Goal: Task Accomplishment & Management: Use online tool/utility

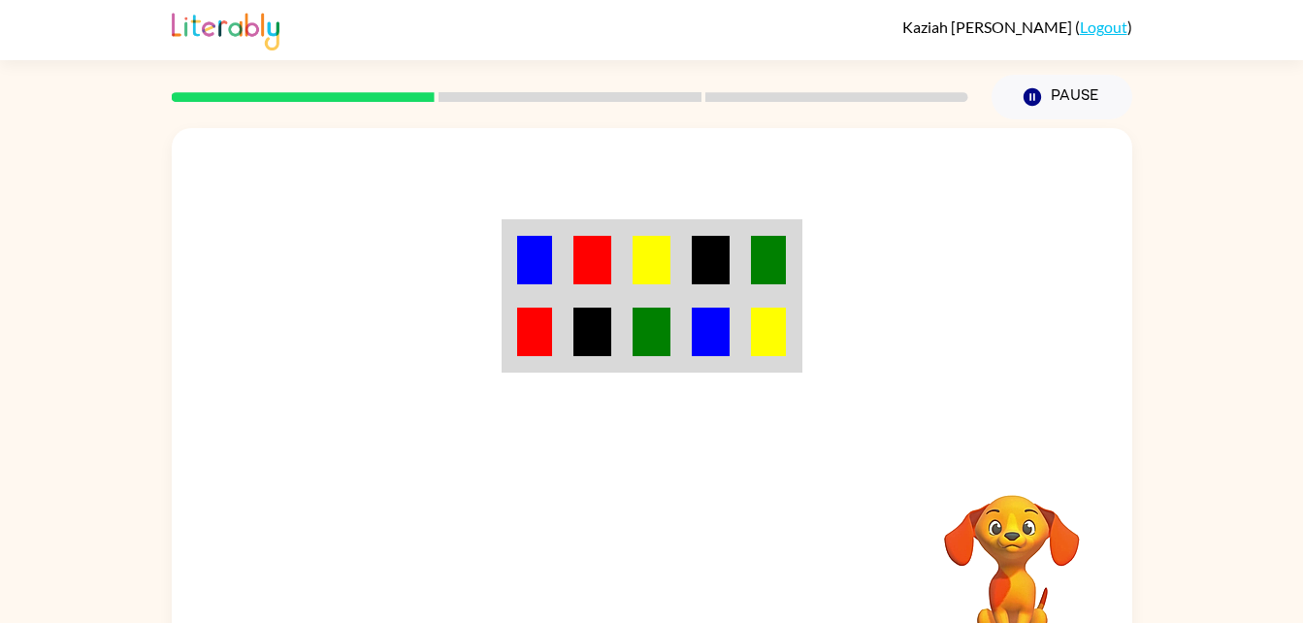
click at [710, 277] on img at bounding box center [710, 260] width 37 height 49
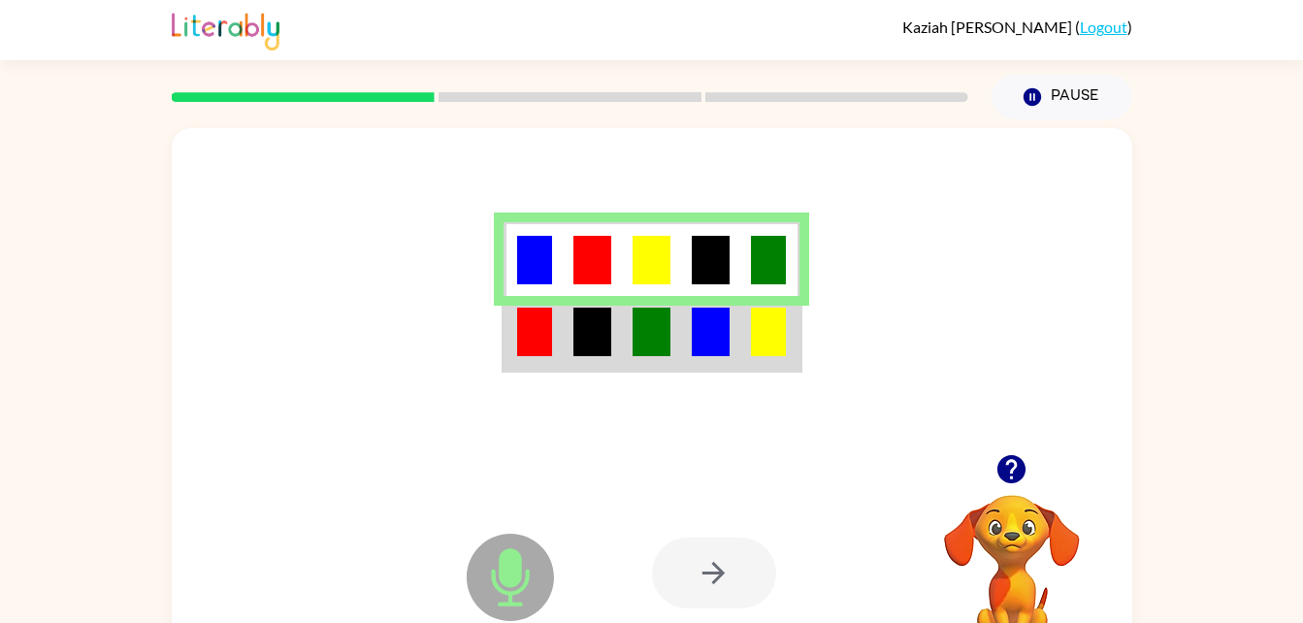
click at [589, 320] on img at bounding box center [591, 332] width 37 height 49
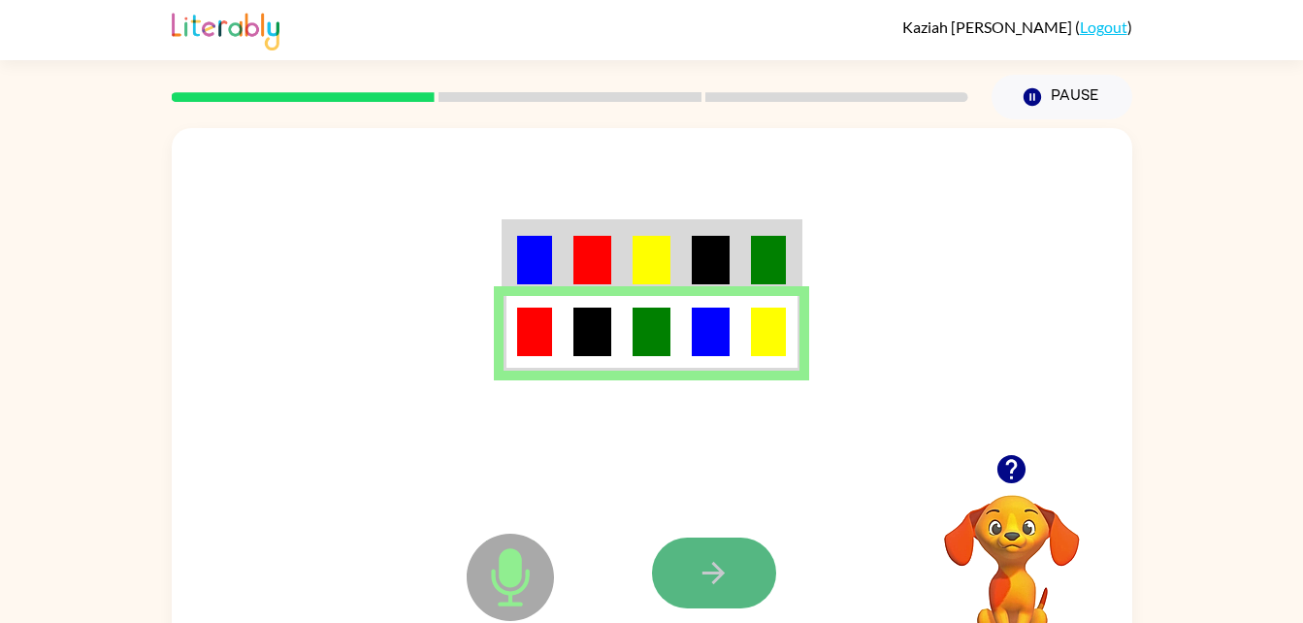
click at [732, 563] on button "button" at bounding box center [714, 573] width 124 height 71
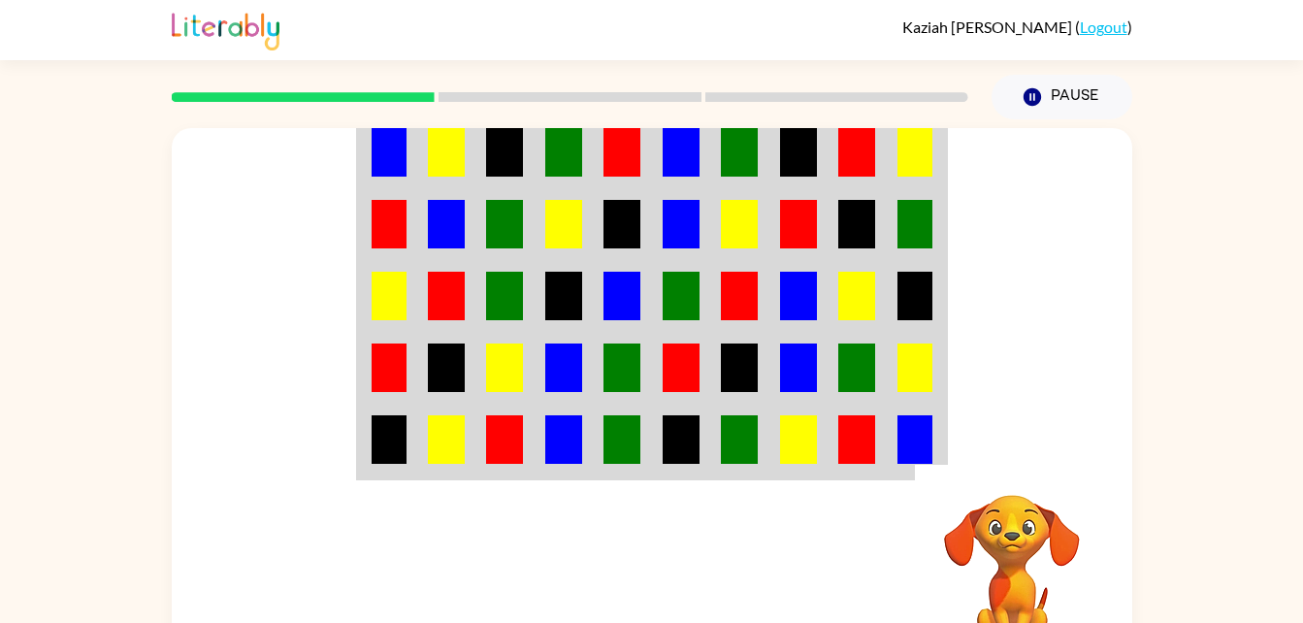
click at [621, 357] on img at bounding box center [622, 367] width 37 height 49
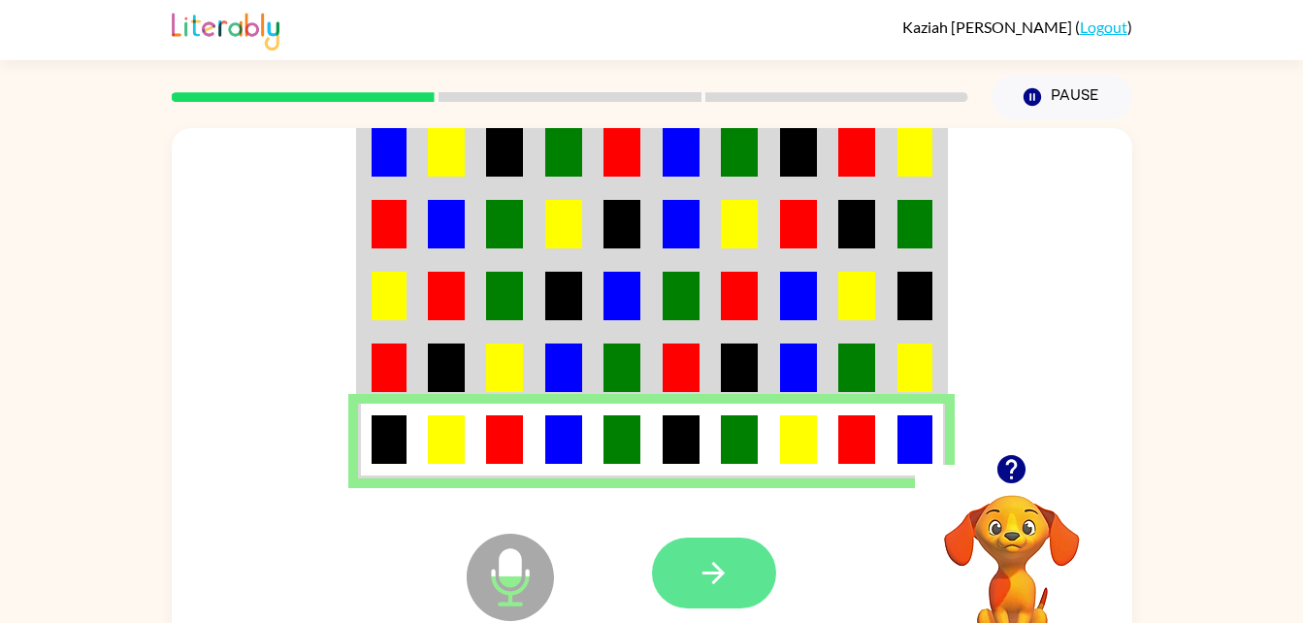
click at [734, 571] on button "button" at bounding box center [714, 573] width 124 height 71
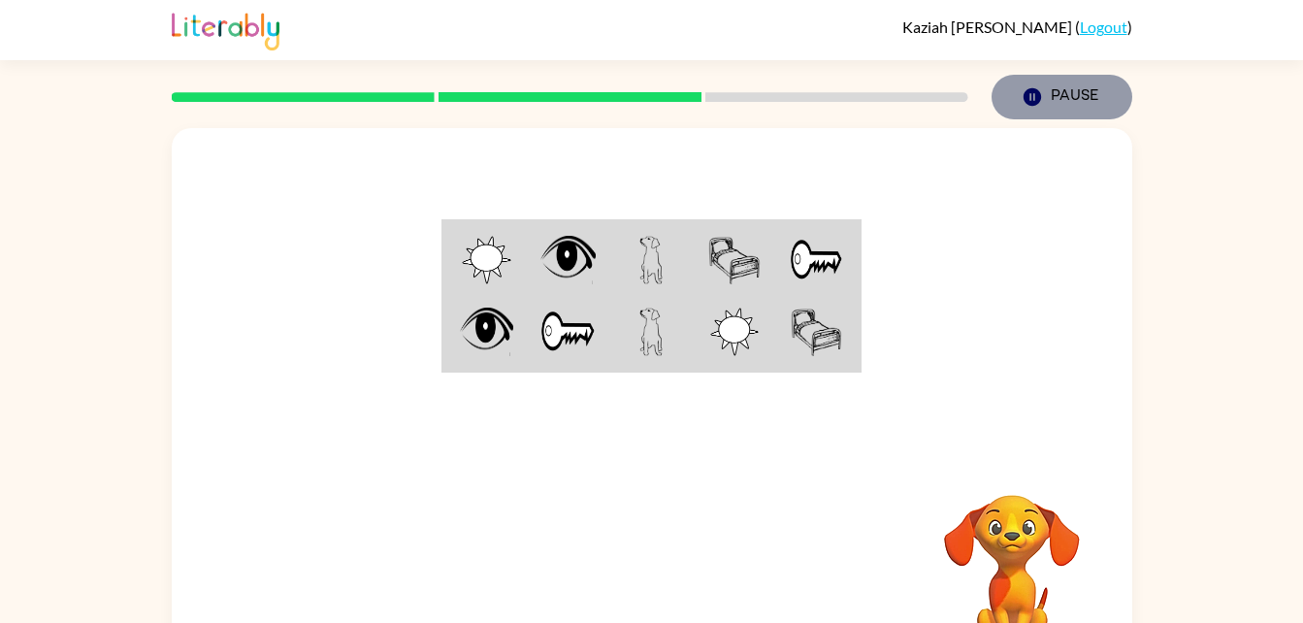
click at [1018, 102] on button "Pause Pause" at bounding box center [1062, 97] width 141 height 45
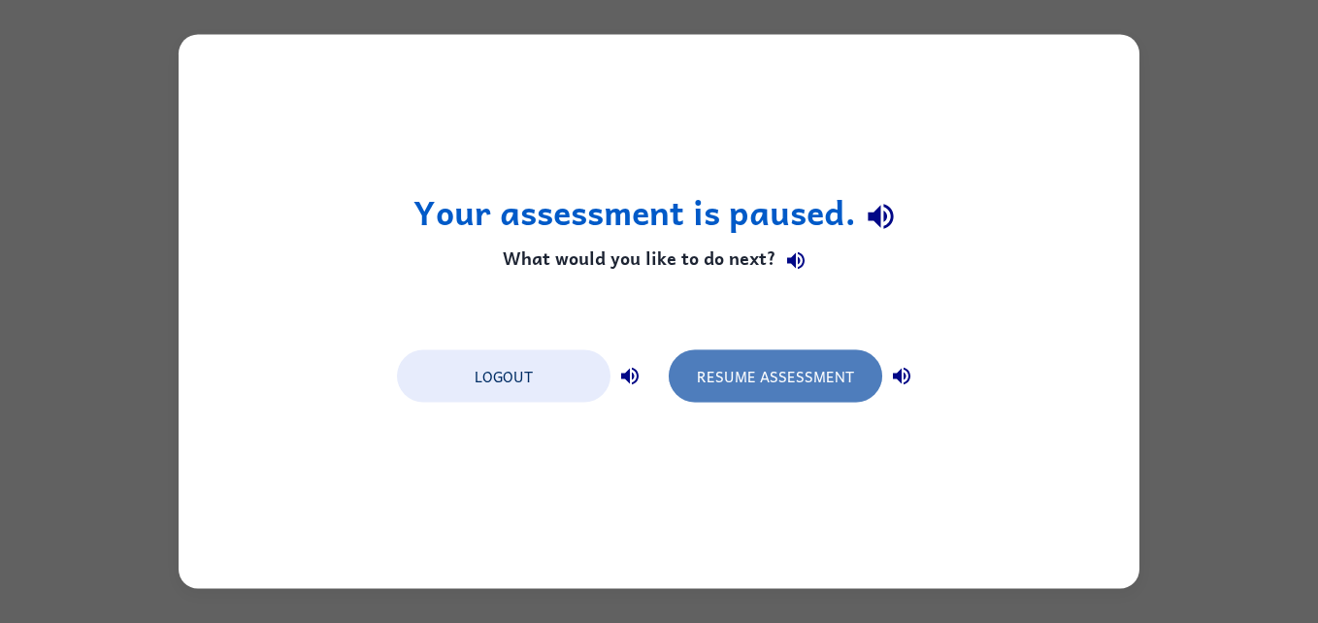
click at [722, 376] on button "Resume Assessment" at bounding box center [775, 376] width 213 height 52
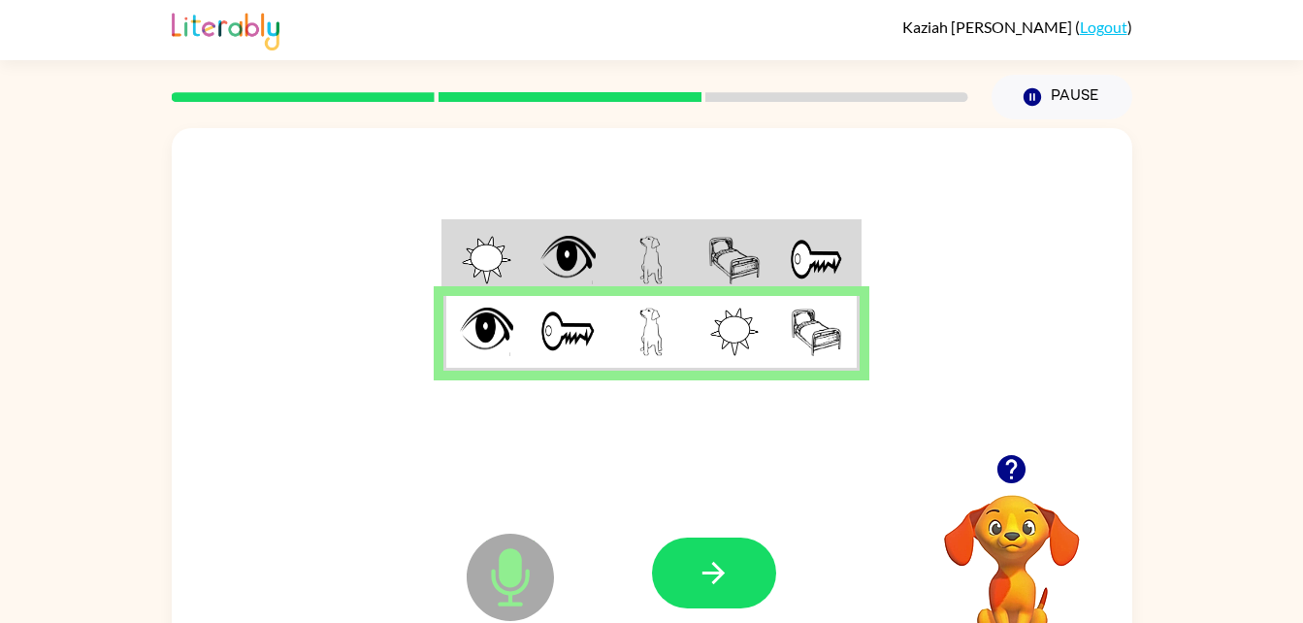
click at [335, 393] on div at bounding box center [652, 291] width 961 height 326
click at [758, 562] on button "button" at bounding box center [714, 573] width 124 height 71
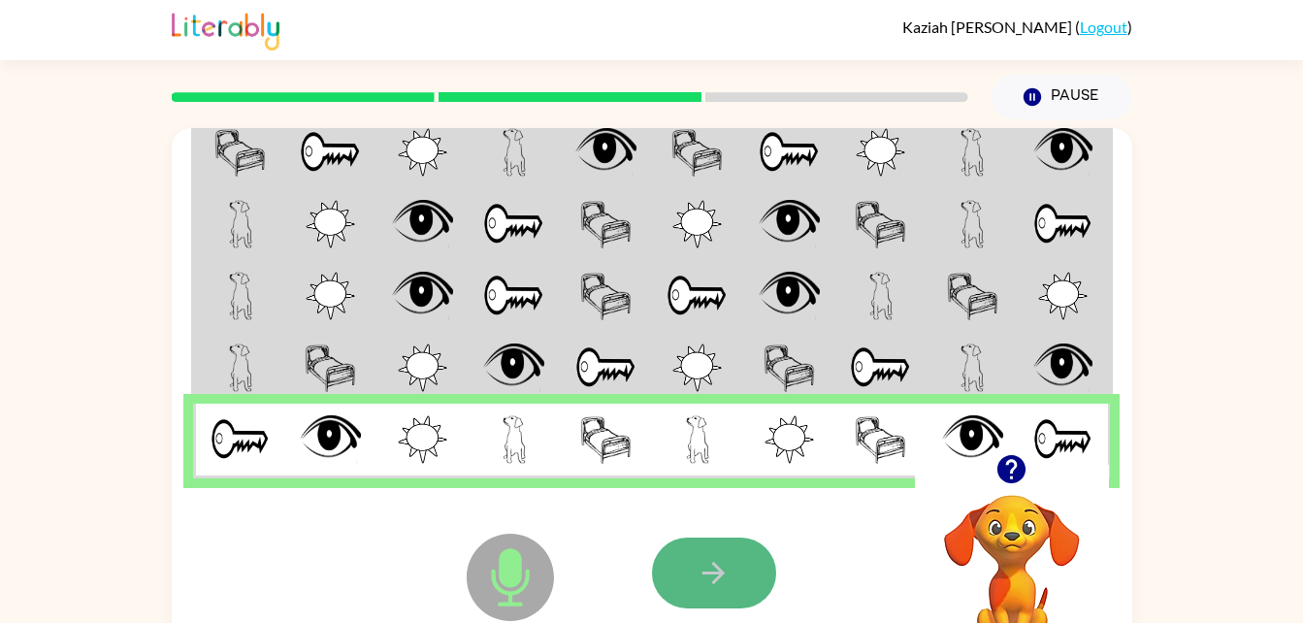
click at [700, 559] on icon "button" at bounding box center [714, 573] width 34 height 34
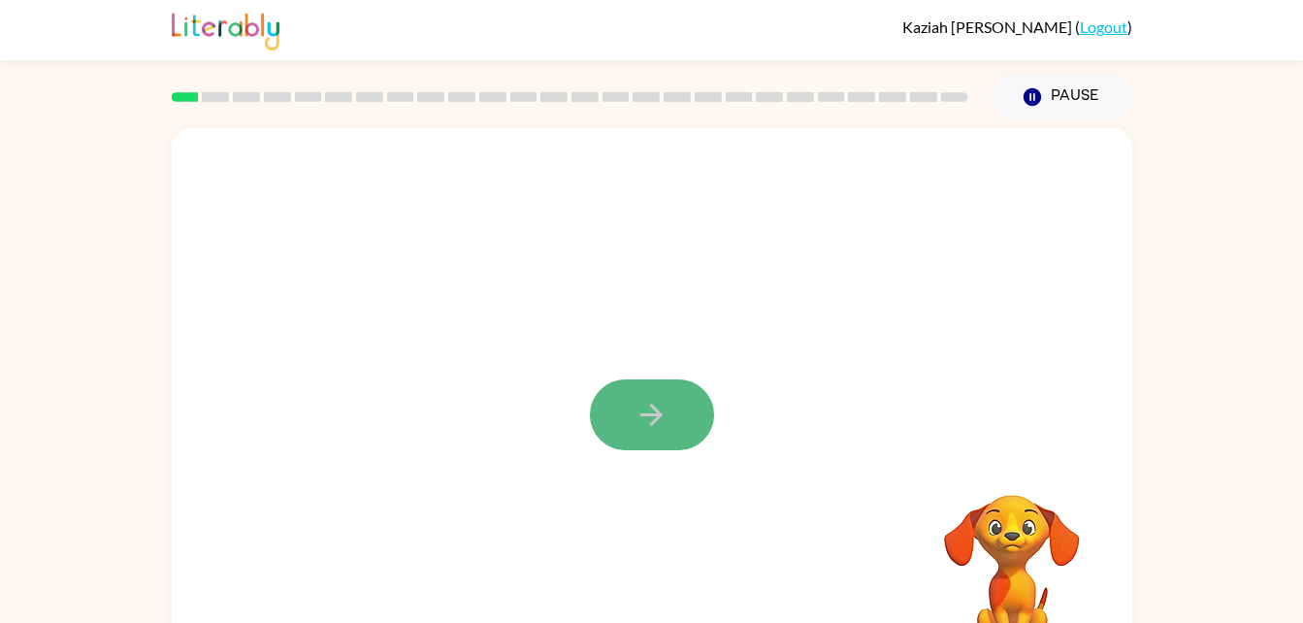
click at [662, 416] on icon "button" at bounding box center [652, 415] width 34 height 34
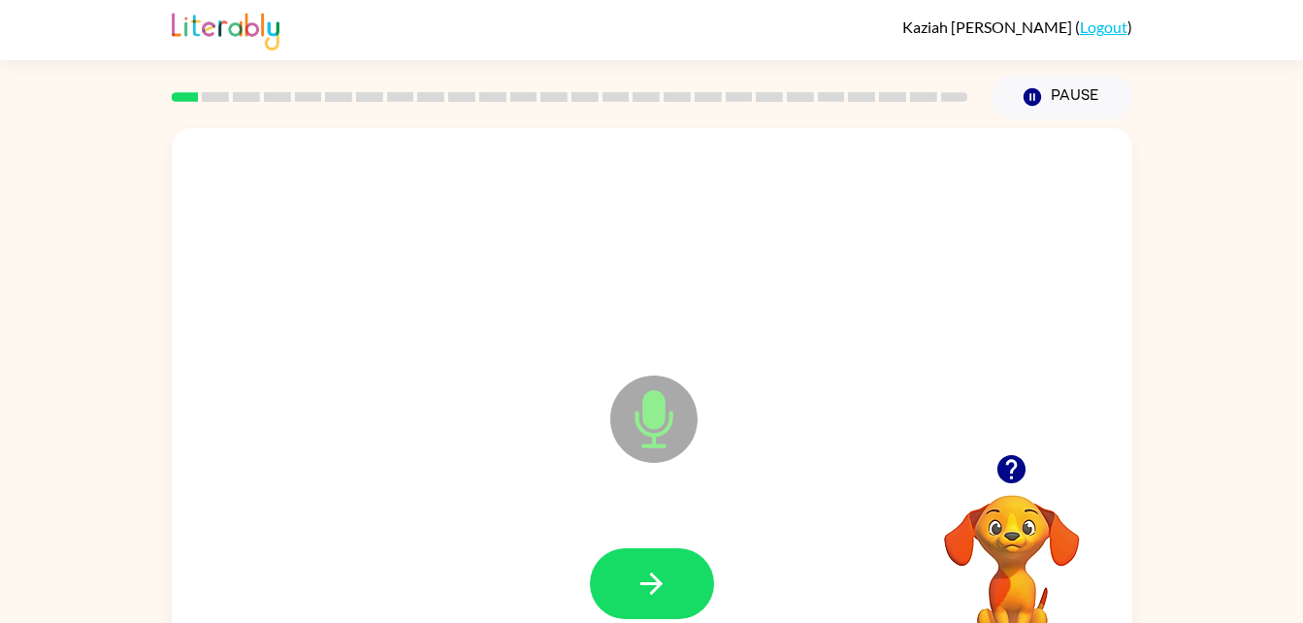
click at [646, 620] on div at bounding box center [652, 584] width 922 height 159
click at [643, 595] on icon "button" at bounding box center [652, 584] width 34 height 34
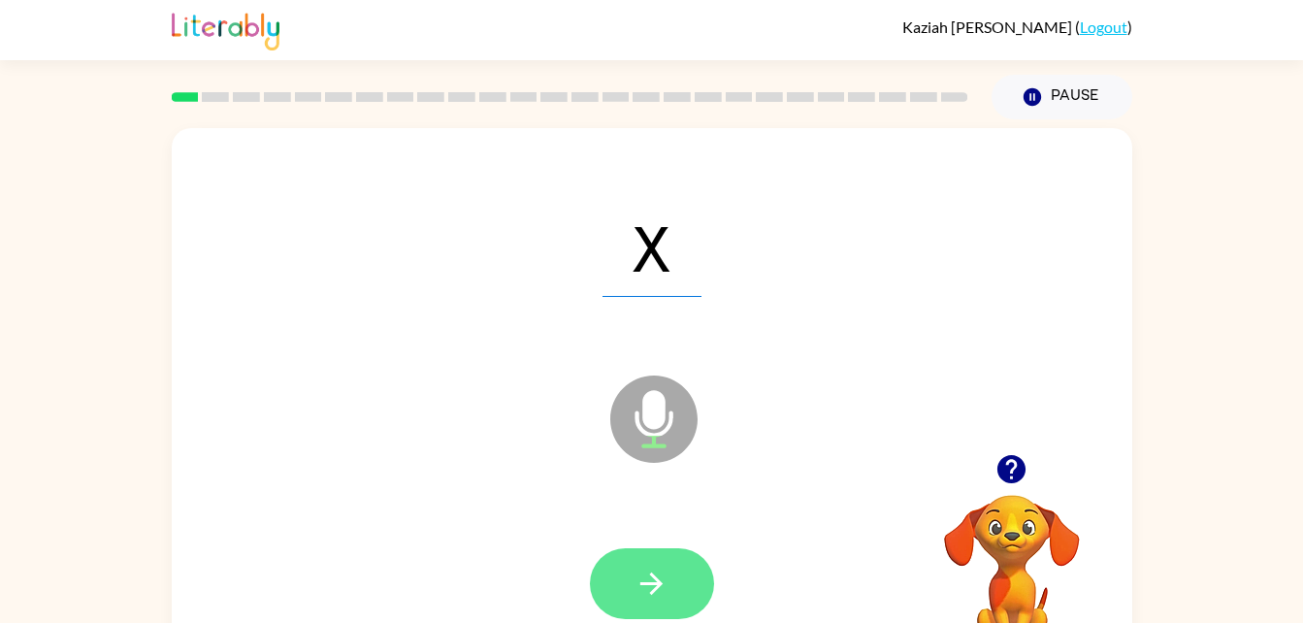
click at [659, 573] on icon "button" at bounding box center [652, 584] width 34 height 34
click at [646, 587] on icon "button" at bounding box center [652, 584] width 34 height 34
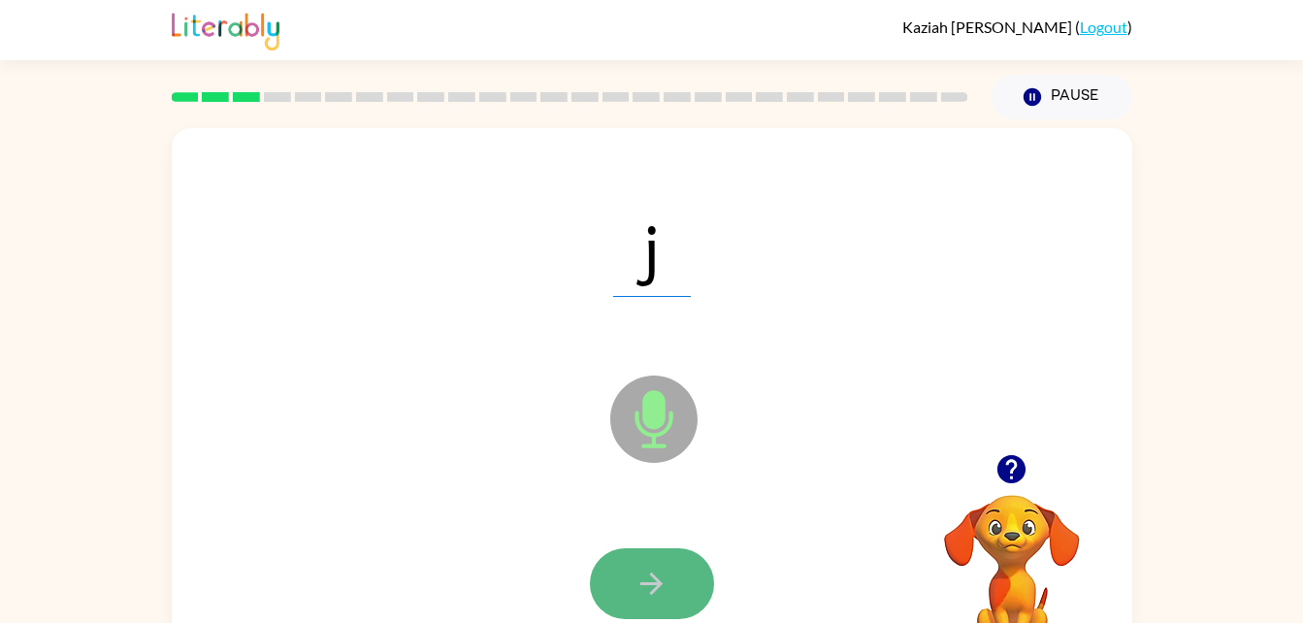
click at [681, 567] on button "button" at bounding box center [652, 583] width 124 height 71
click at [673, 560] on button "button" at bounding box center [652, 583] width 124 height 71
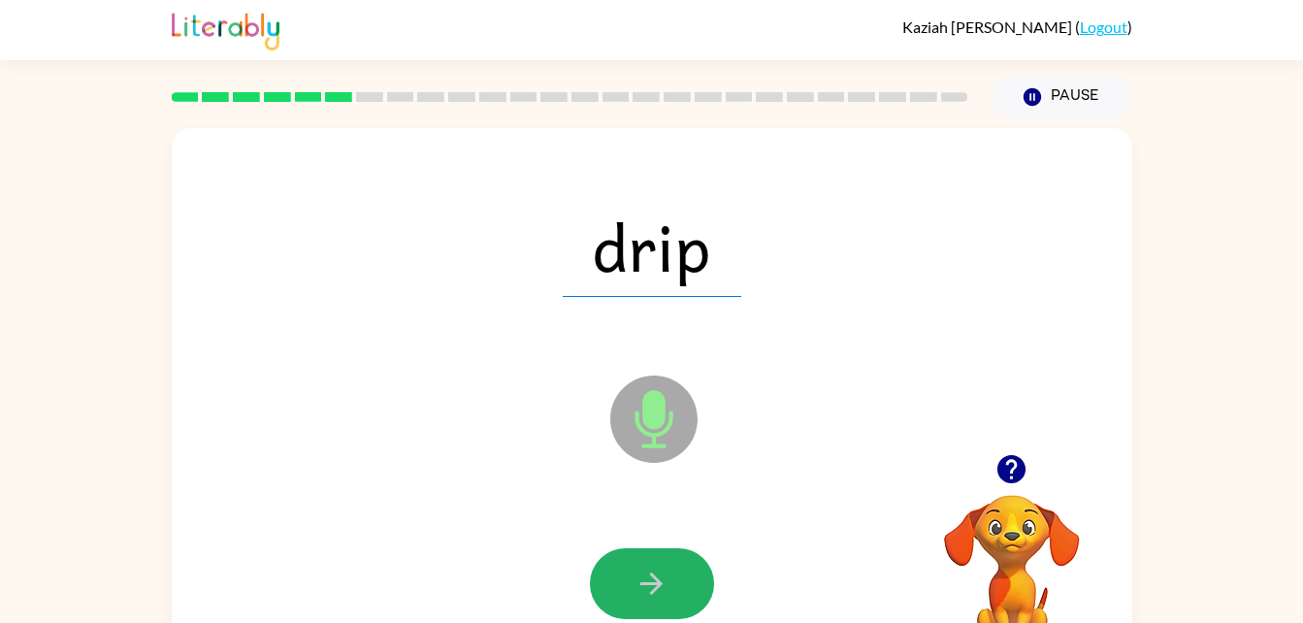
click at [672, 560] on button "button" at bounding box center [652, 583] width 124 height 71
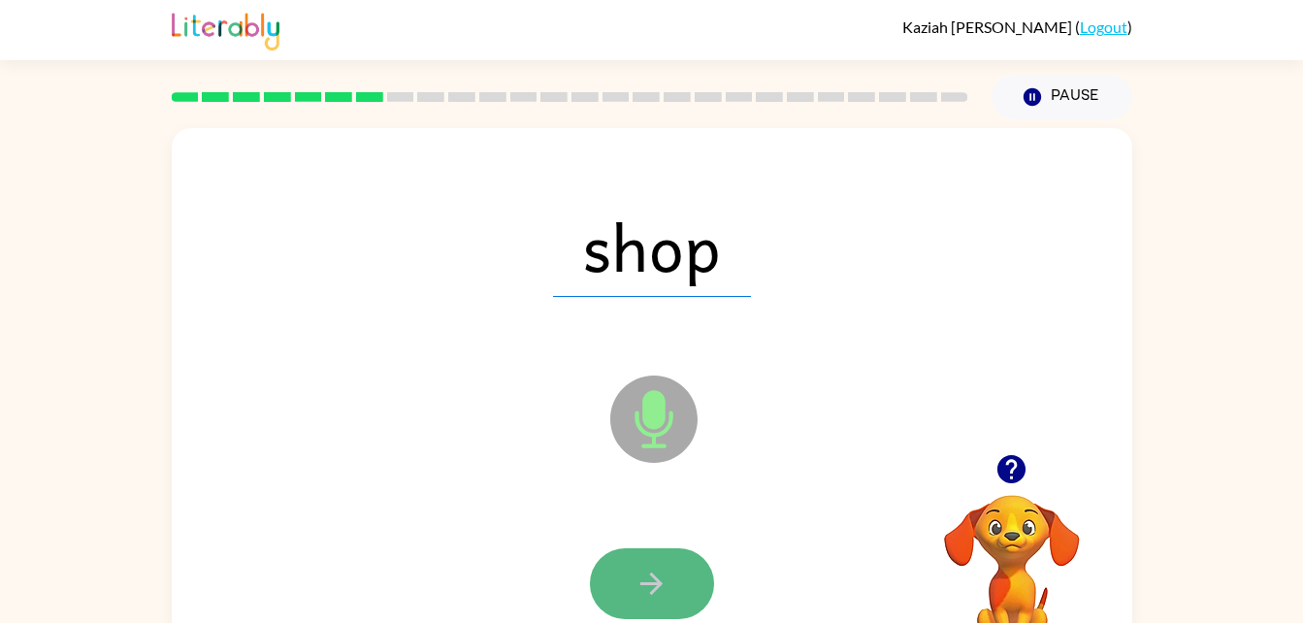
click at [669, 558] on button "button" at bounding box center [652, 583] width 124 height 71
click at [676, 599] on button "button" at bounding box center [652, 583] width 124 height 71
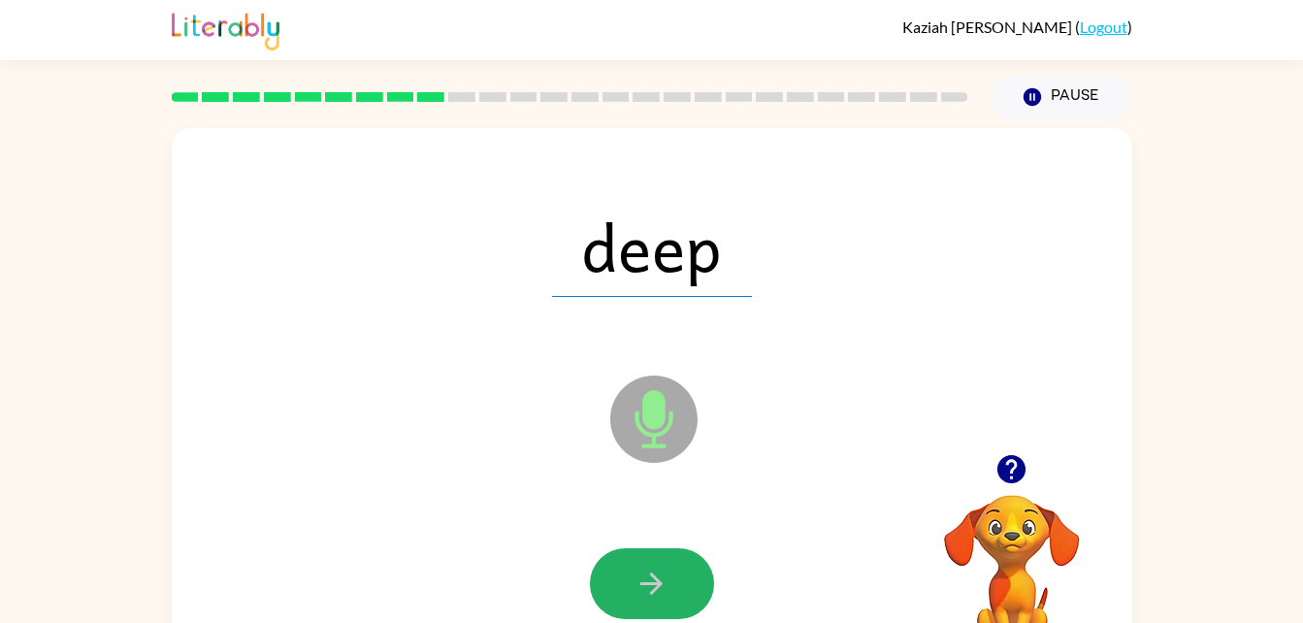
click at [676, 599] on button "button" at bounding box center [652, 583] width 124 height 71
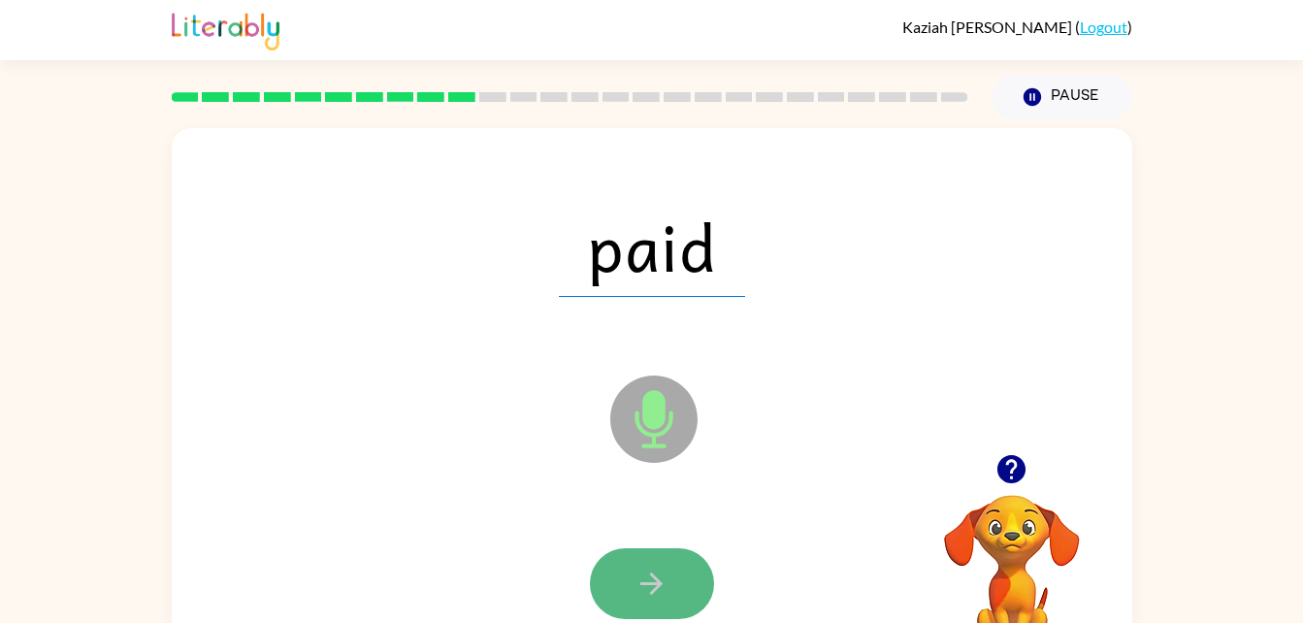
click at [639, 579] on icon "button" at bounding box center [652, 584] width 34 height 34
click at [653, 580] on icon "button" at bounding box center [652, 584] width 34 height 34
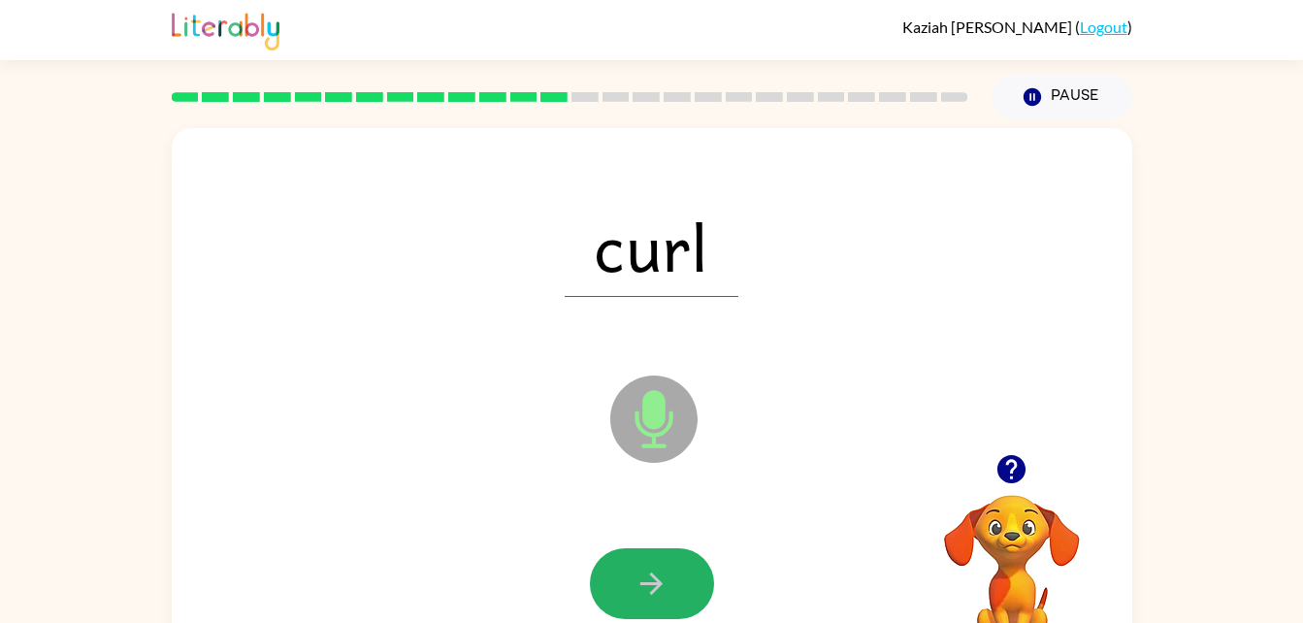
click at [657, 585] on icon "button" at bounding box center [652, 584] width 34 height 34
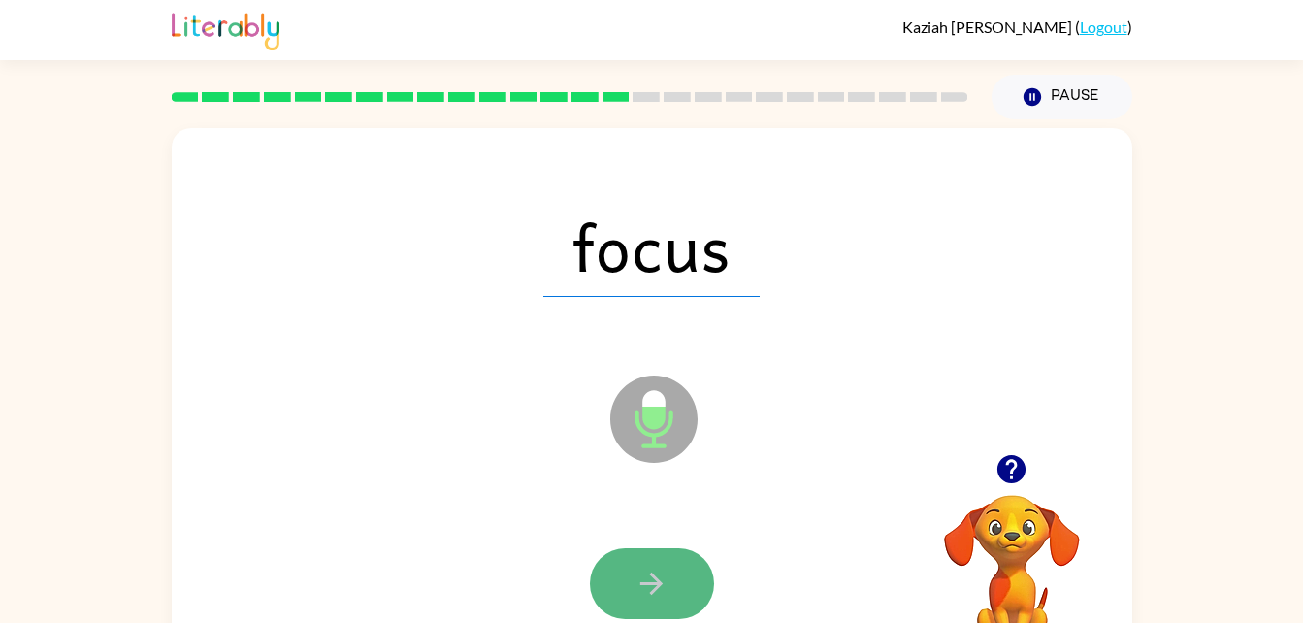
click at [657, 596] on icon "button" at bounding box center [652, 584] width 34 height 34
click at [657, 596] on div at bounding box center [652, 583] width 124 height 71
click at [653, 588] on icon "button" at bounding box center [652, 584] width 34 height 34
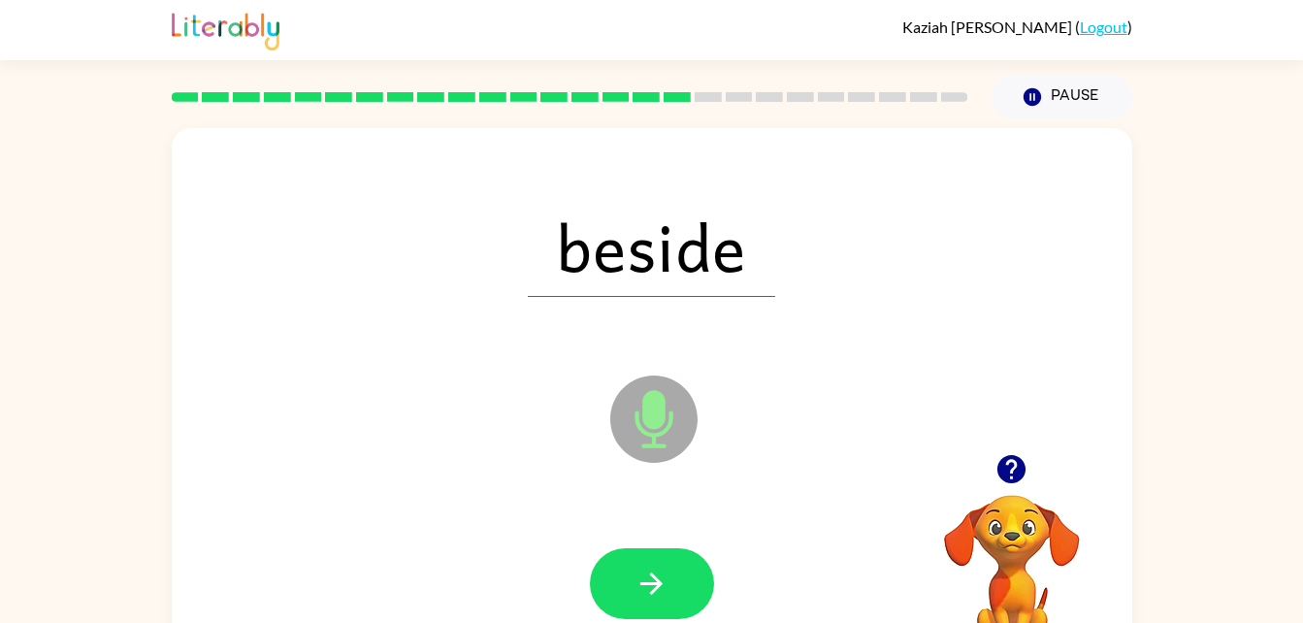
click at [653, 588] on icon "button" at bounding box center [652, 584] width 34 height 34
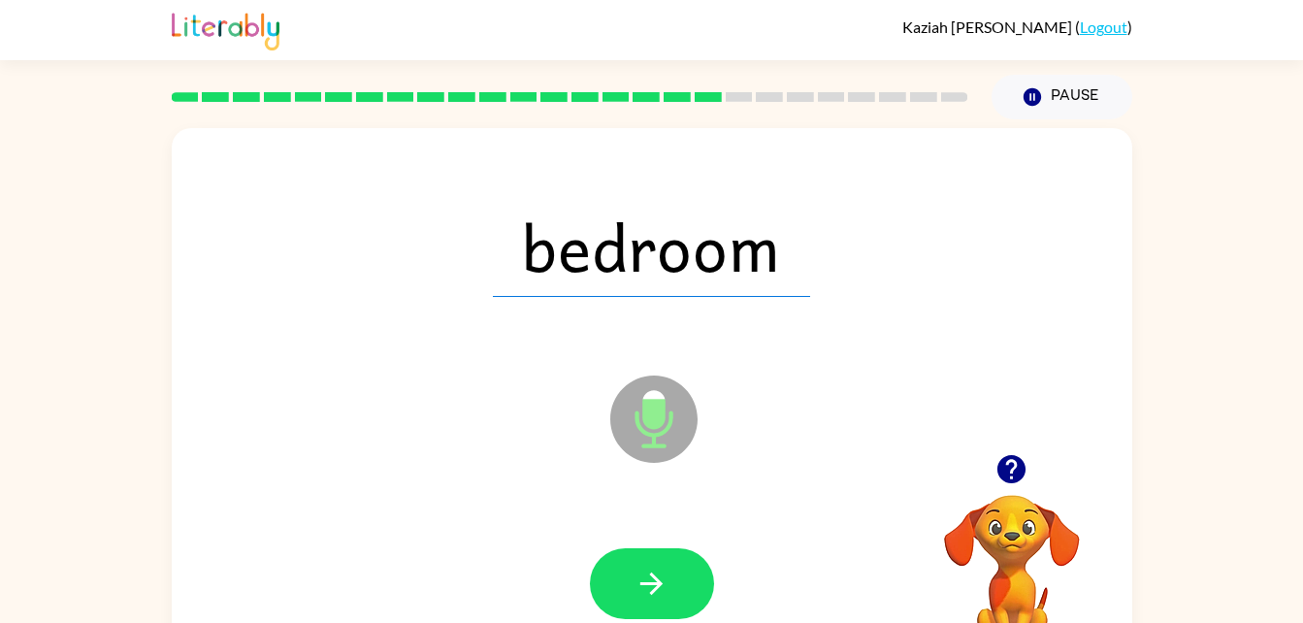
click at [653, 588] on icon "button" at bounding box center [652, 584] width 34 height 34
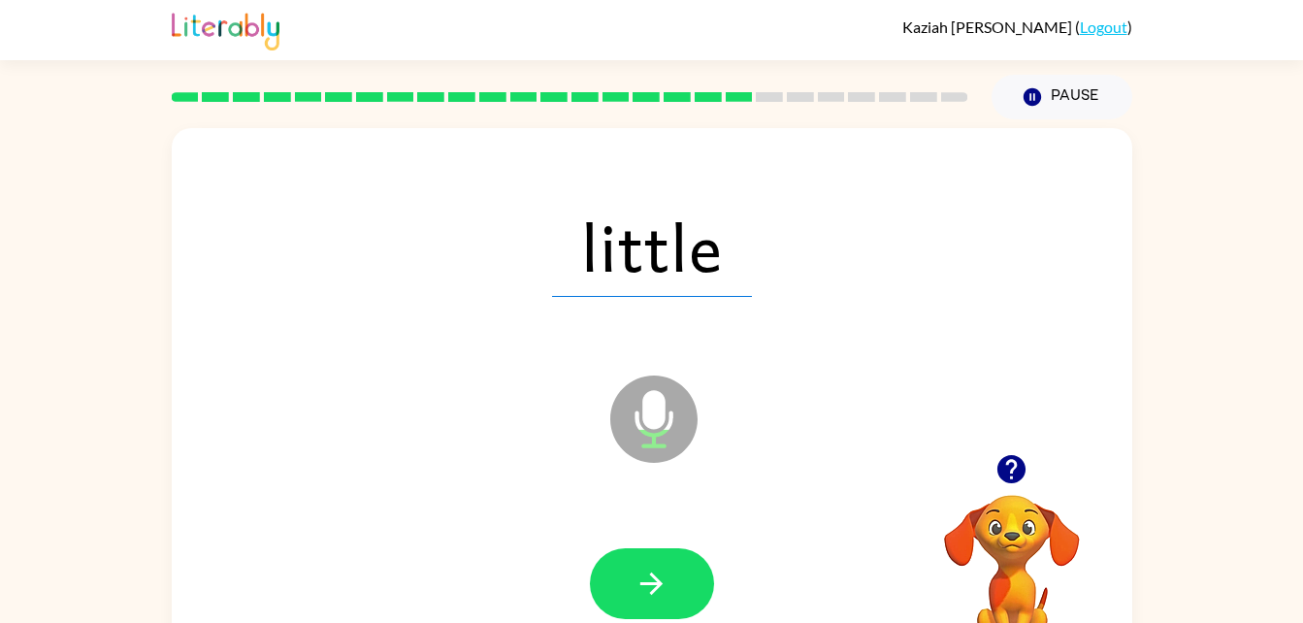
click at [642, 591] on icon "button" at bounding box center [652, 584] width 34 height 34
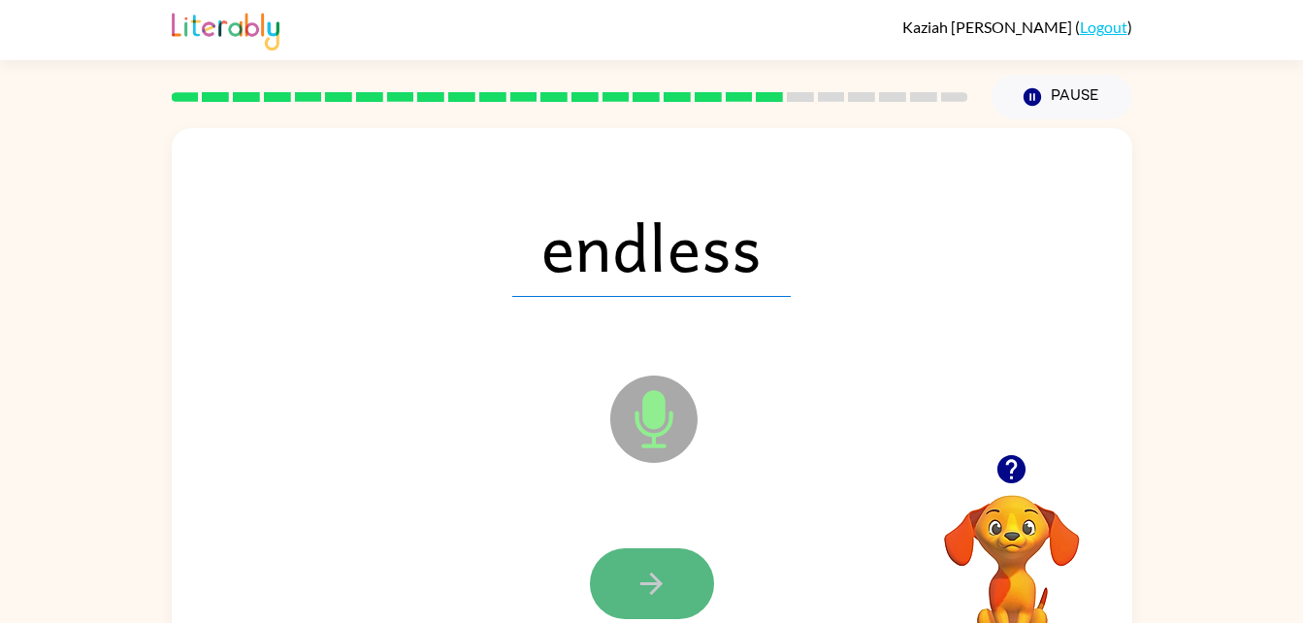
click at [647, 603] on button "button" at bounding box center [652, 583] width 124 height 71
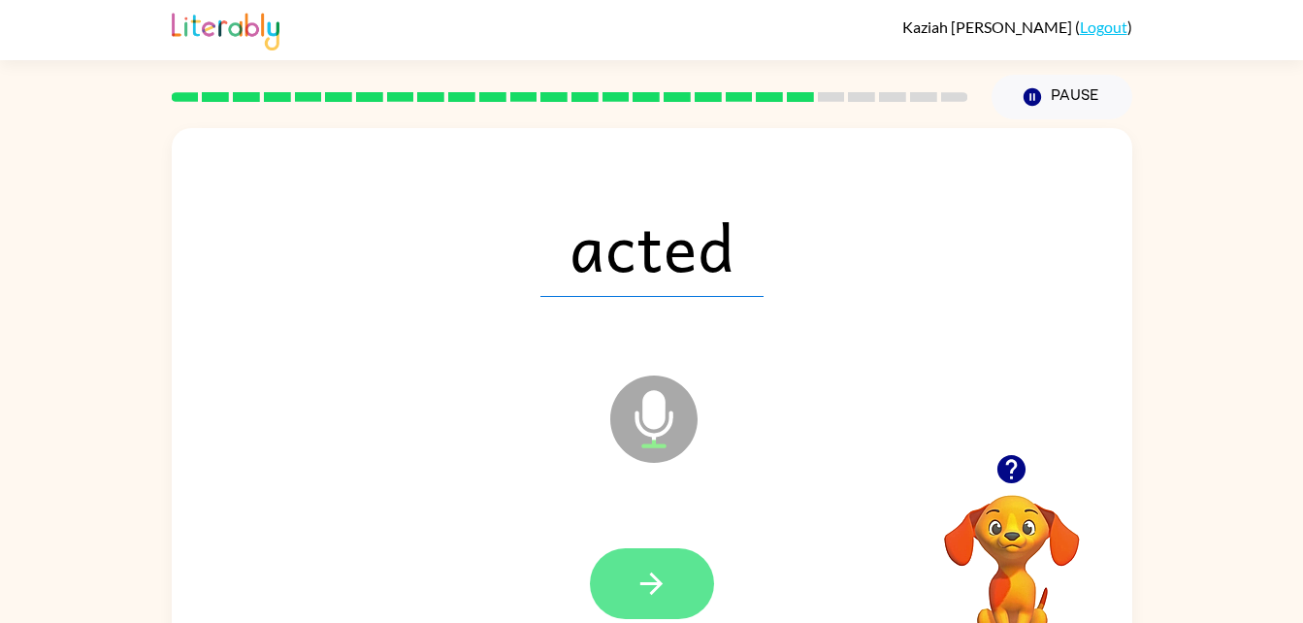
click at [624, 564] on button "button" at bounding box center [652, 583] width 124 height 71
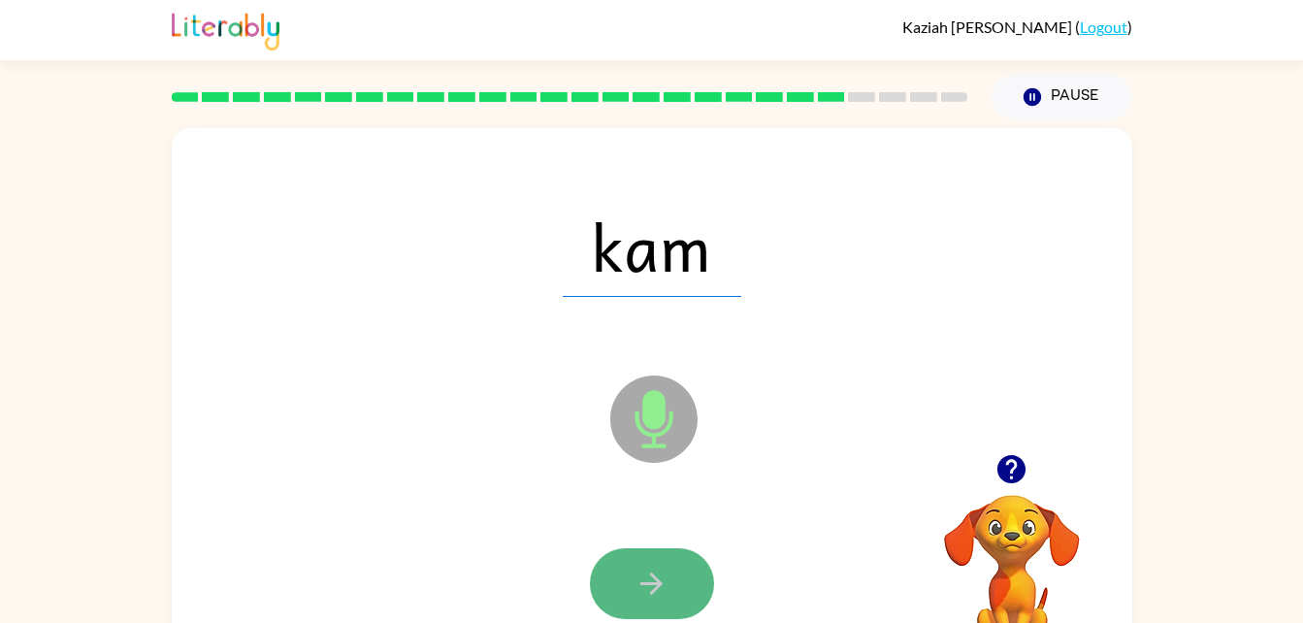
click at [651, 555] on button "button" at bounding box center [652, 583] width 124 height 71
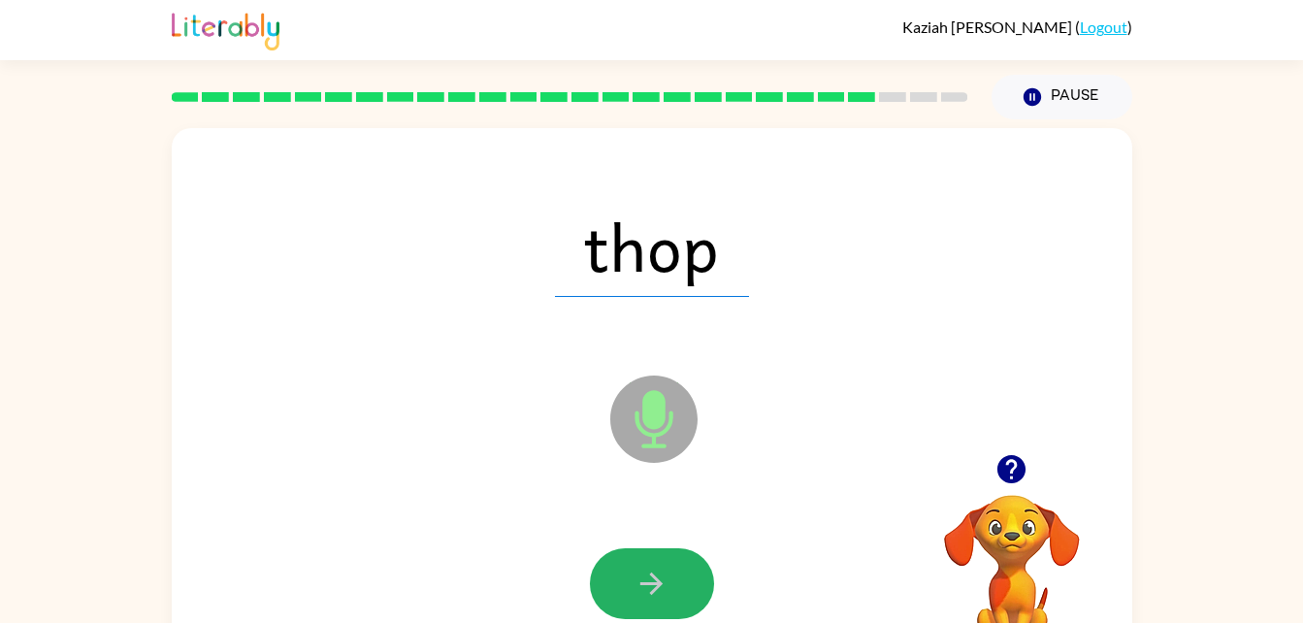
click at [649, 563] on button "button" at bounding box center [652, 583] width 124 height 71
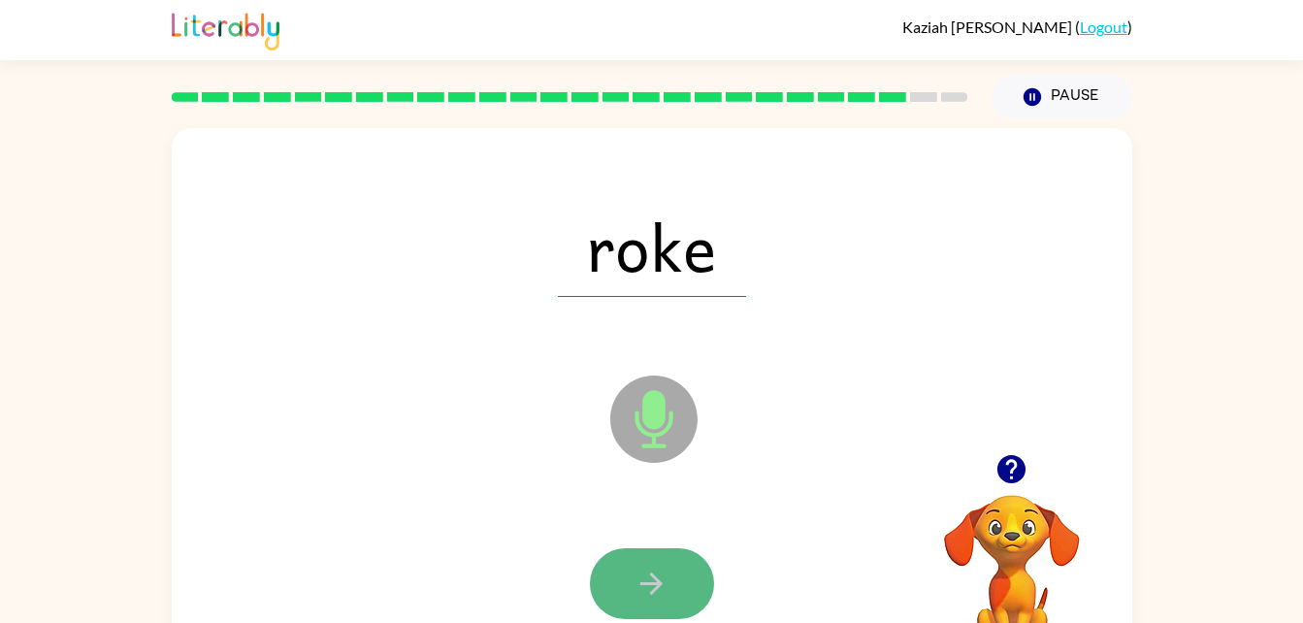
drag, startPoint x: 649, startPoint y: 563, endPoint x: 649, endPoint y: 577, distance: 14.6
click at [649, 577] on icon "button" at bounding box center [652, 584] width 34 height 34
click at [644, 573] on icon "button" at bounding box center [652, 584] width 34 height 34
